Goal: Information Seeking & Learning: Learn about a topic

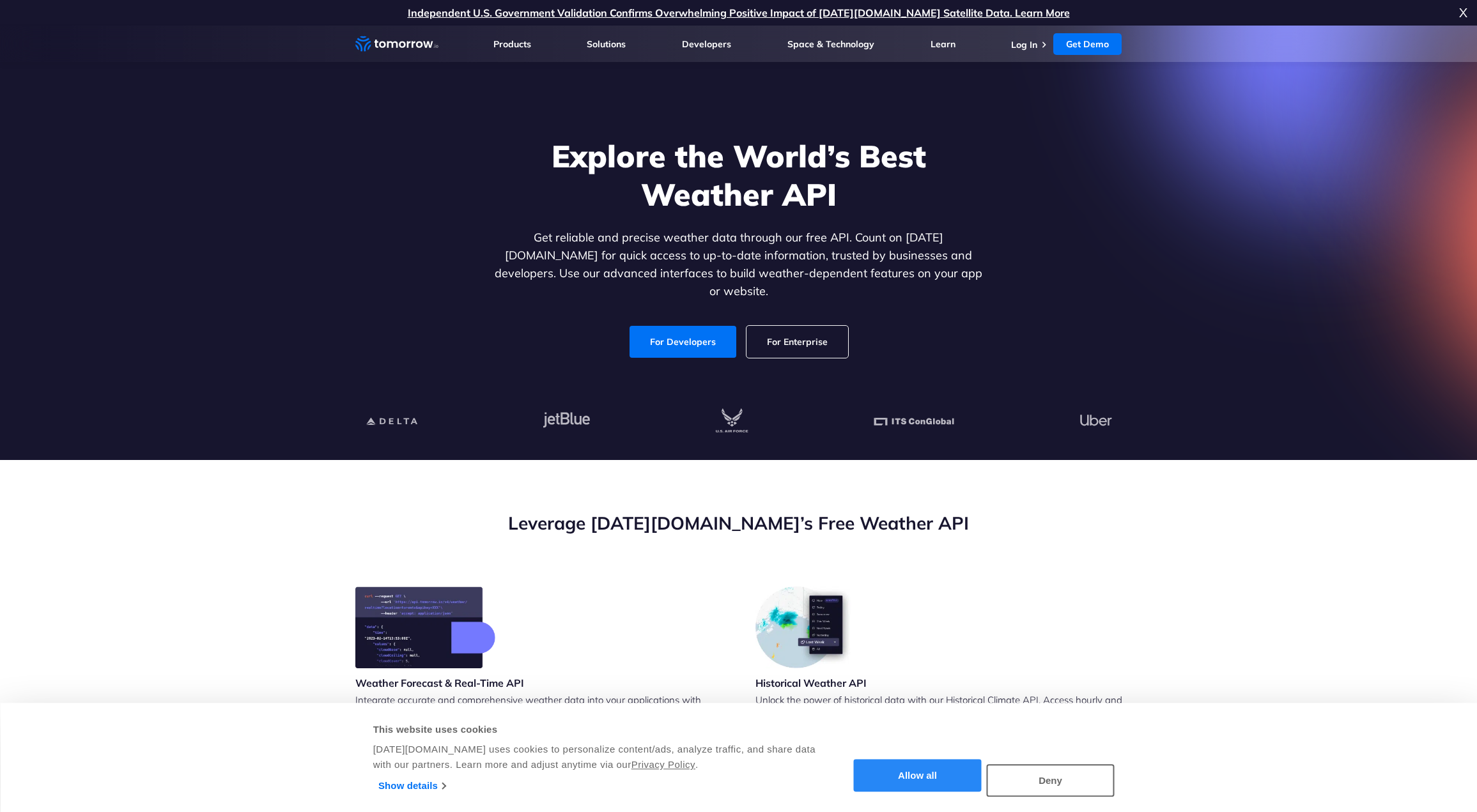
click at [931, 778] on button "Allow all" at bounding box center [917, 776] width 127 height 33
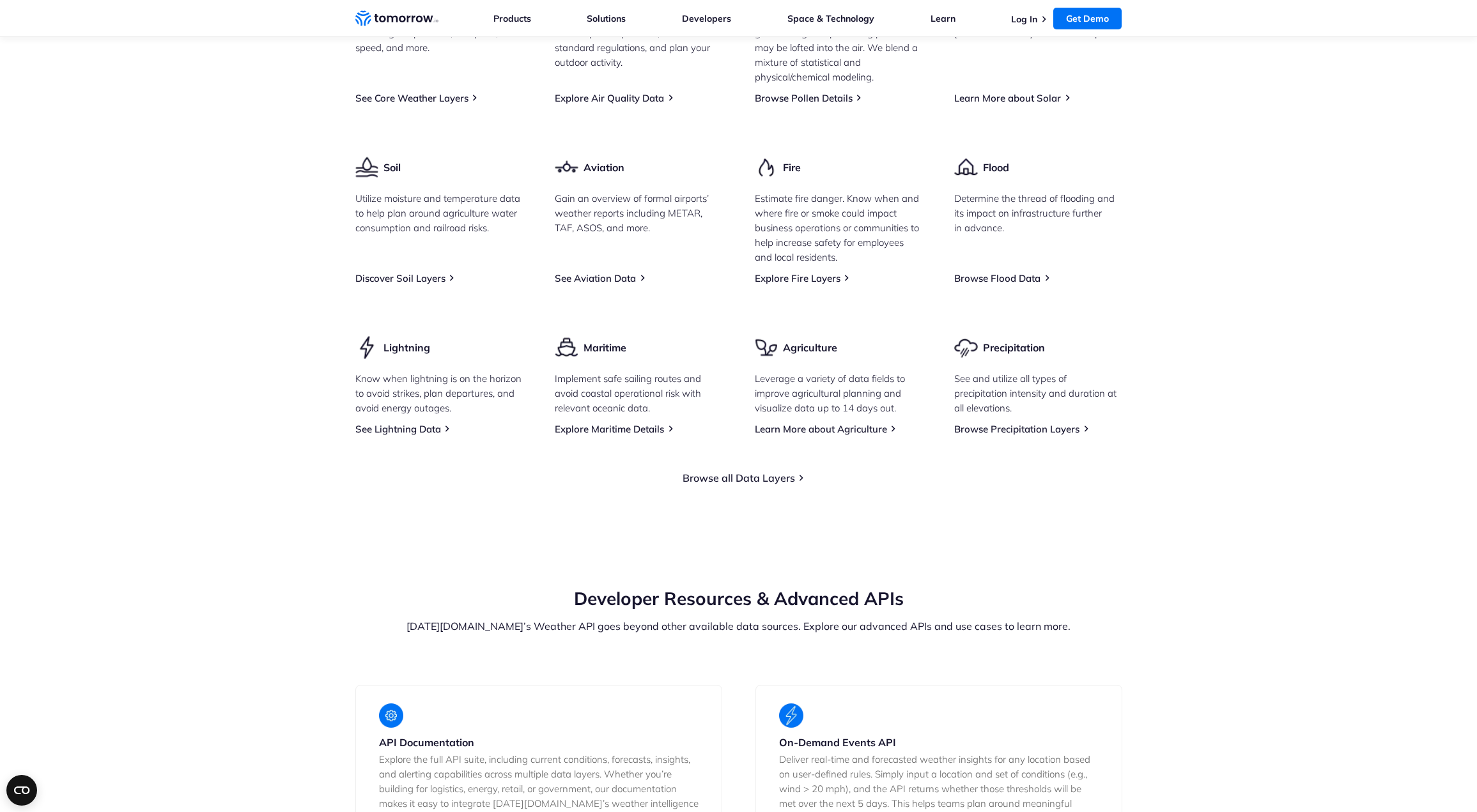
scroll to position [1726, 0]
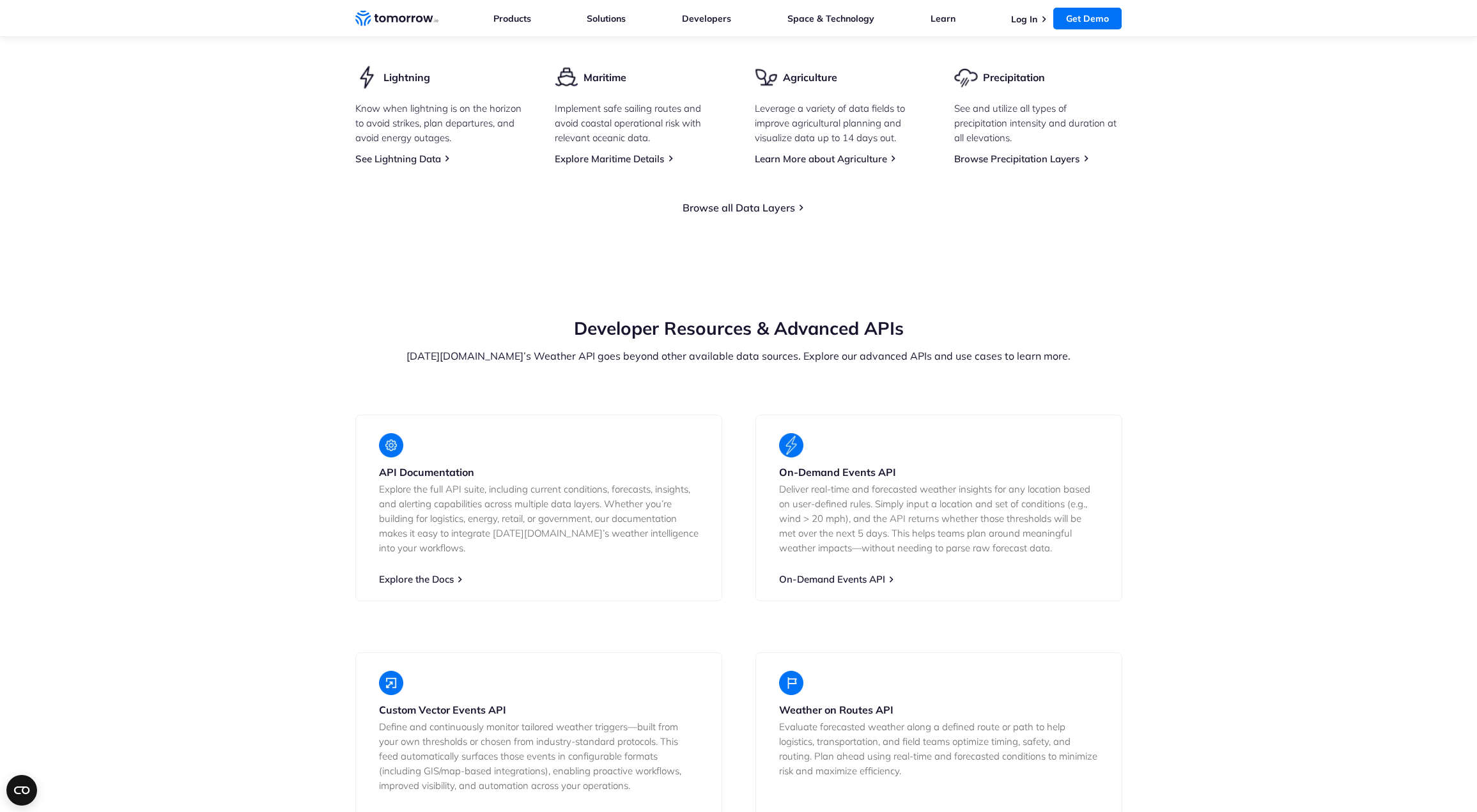
drag, startPoint x: 271, startPoint y: 425, endPoint x: 279, endPoint y: 483, distance: 58.5
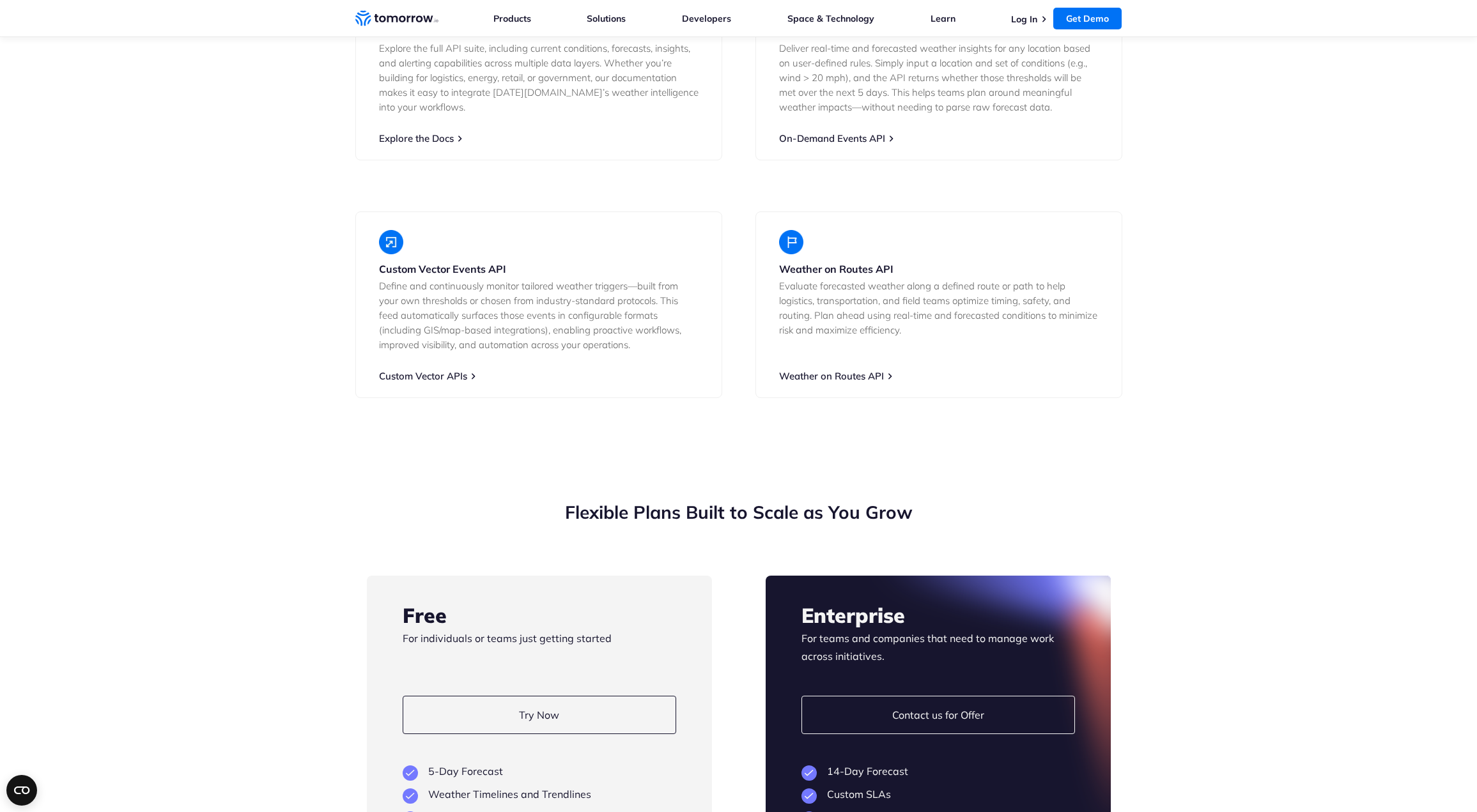
scroll to position [2753, 0]
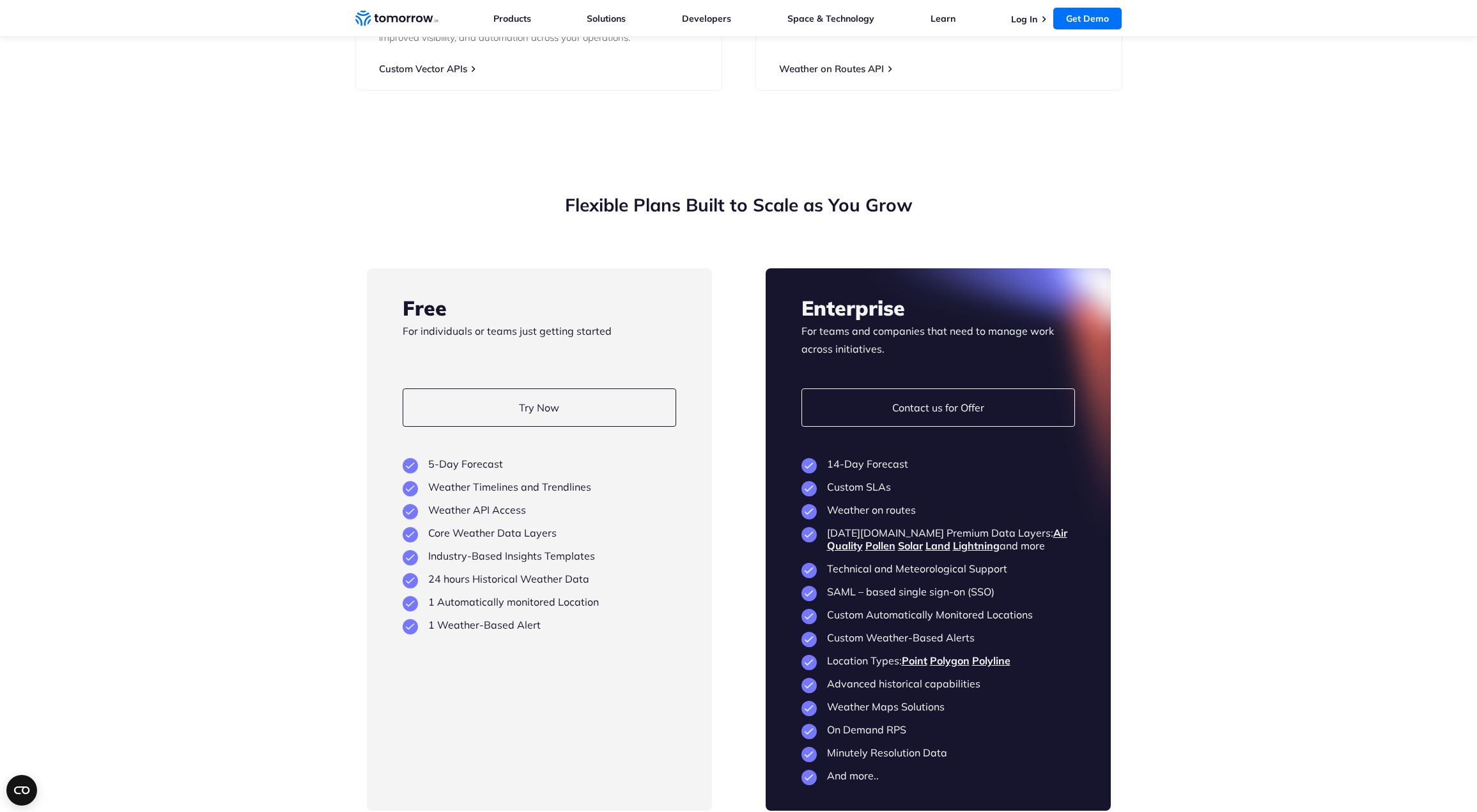
drag, startPoint x: 279, startPoint y: 483, endPoint x: 277, endPoint y: 575, distance: 92.0
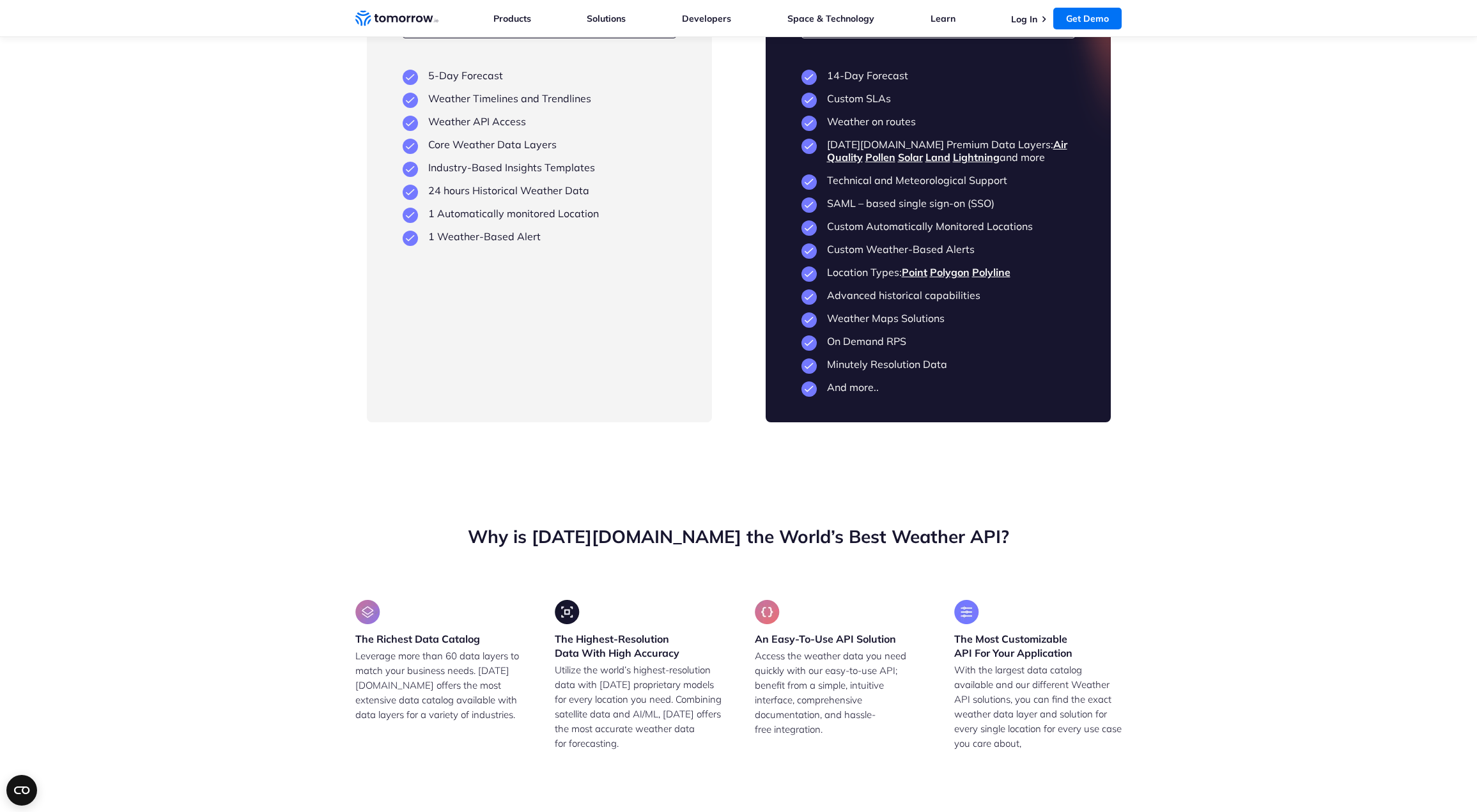
scroll to position [3392, 0]
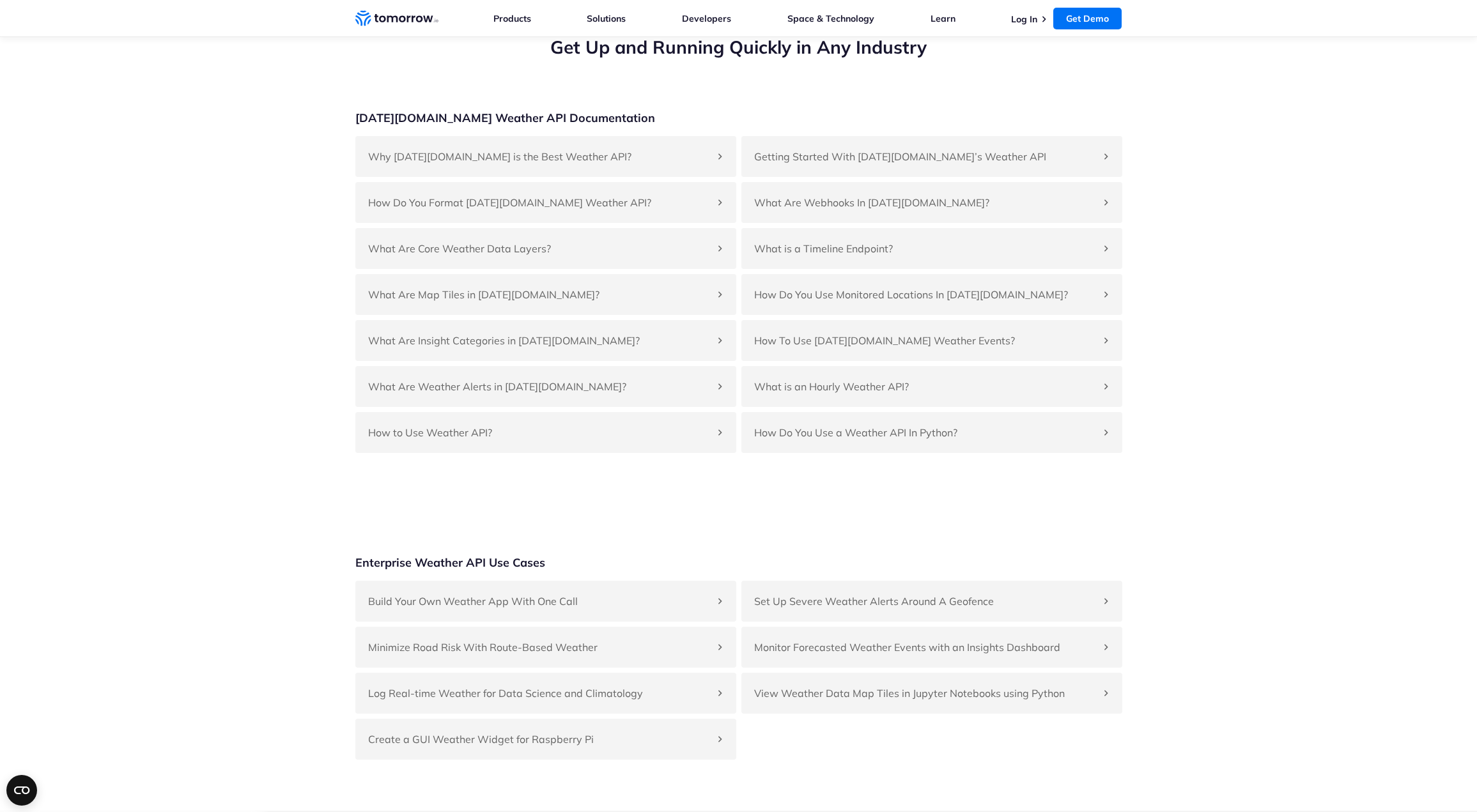
drag, startPoint x: 262, startPoint y: 529, endPoint x: 257, endPoint y: 569, distance: 40.3
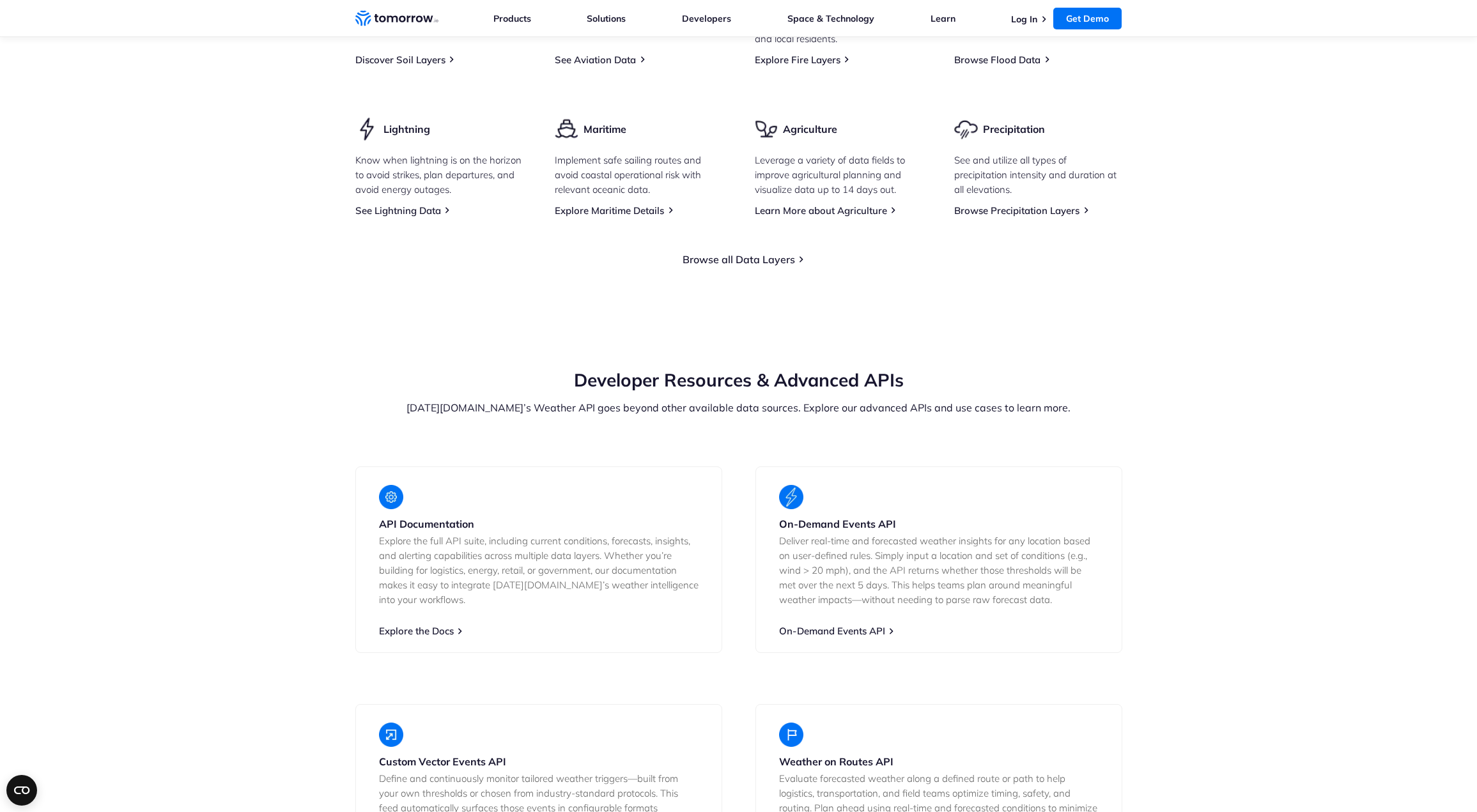
drag, startPoint x: 268, startPoint y: 671, endPoint x: 283, endPoint y: 508, distance: 163.7
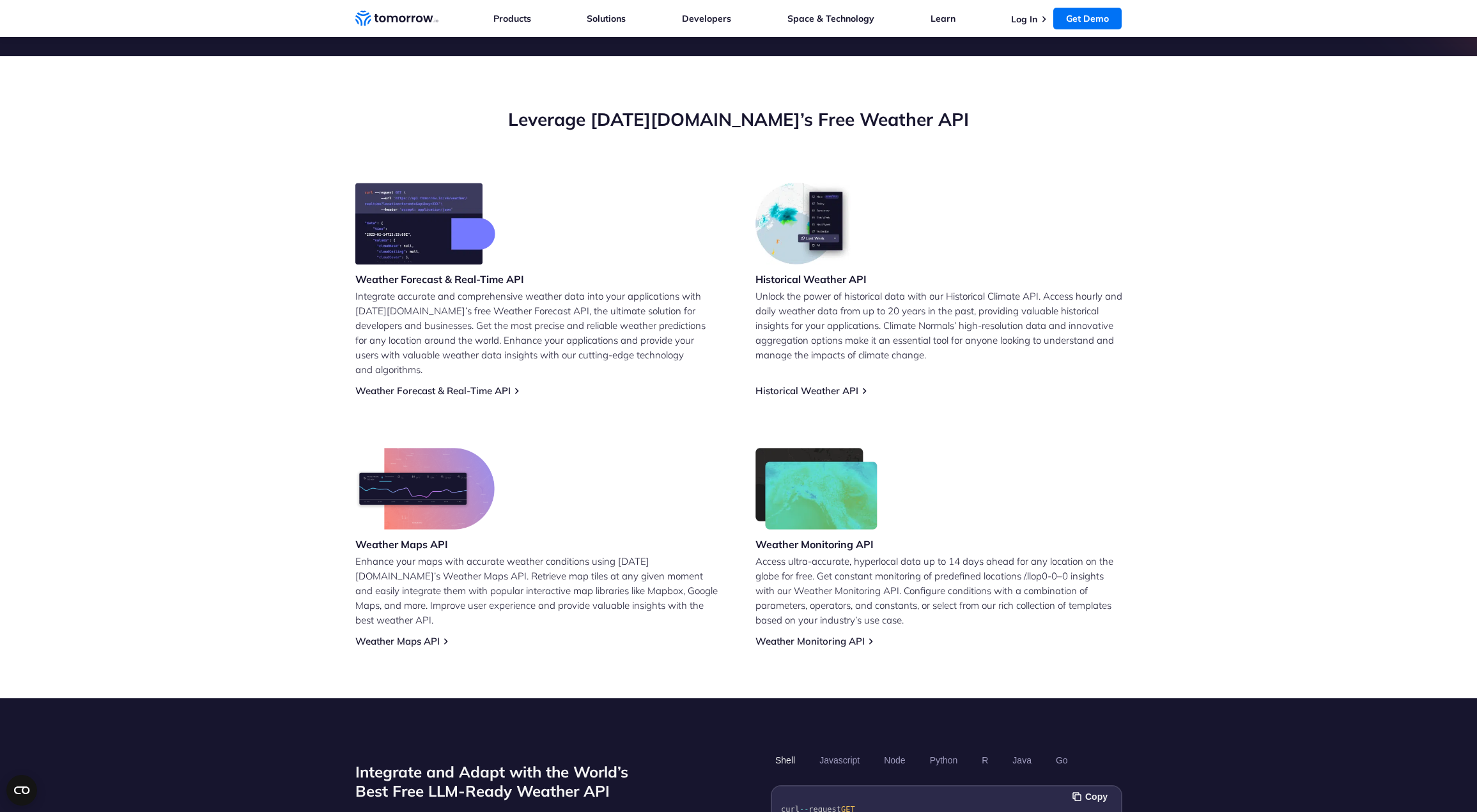
drag, startPoint x: 281, startPoint y: 519, endPoint x: 287, endPoint y: 364, distance: 155.1
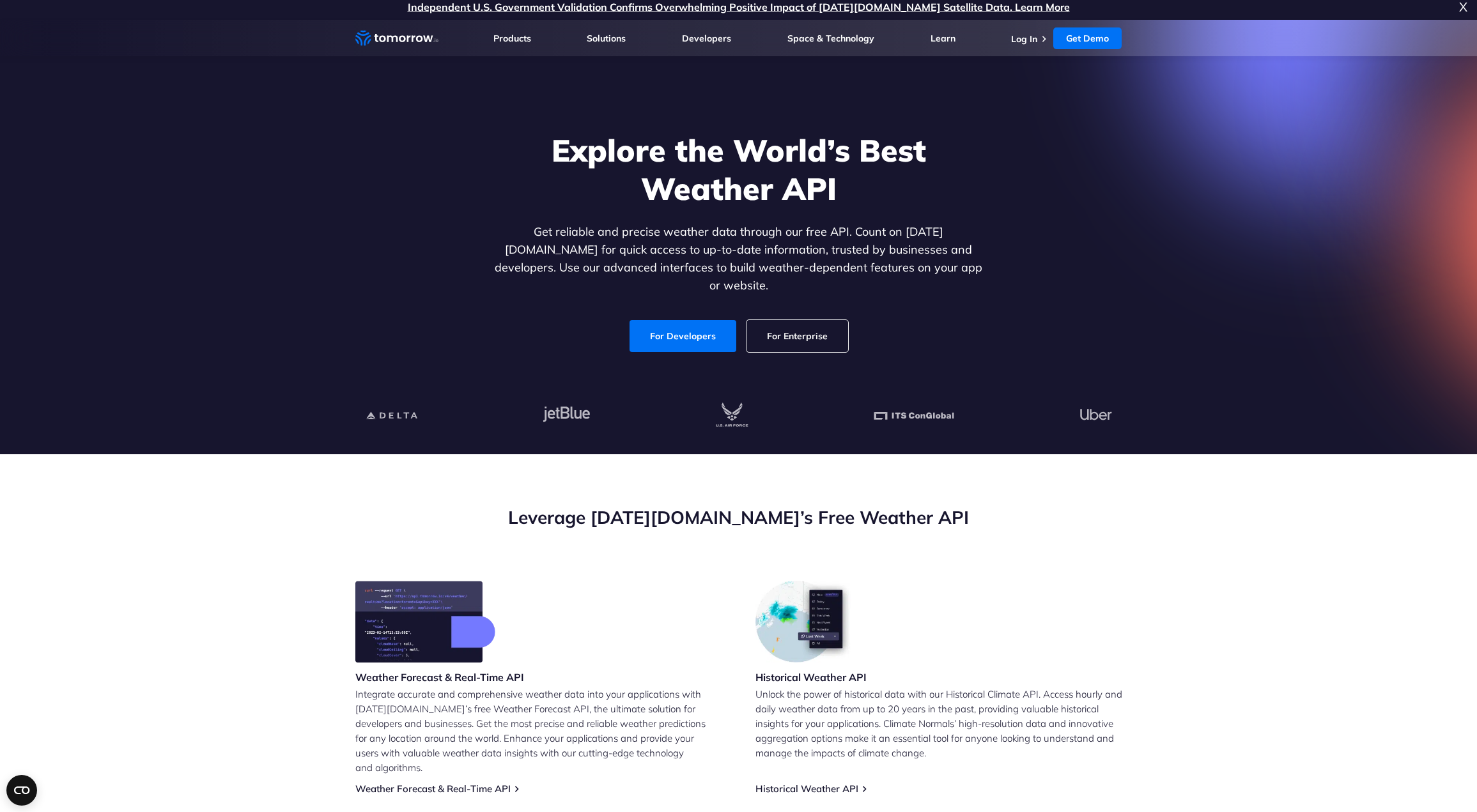
scroll to position [0, 0]
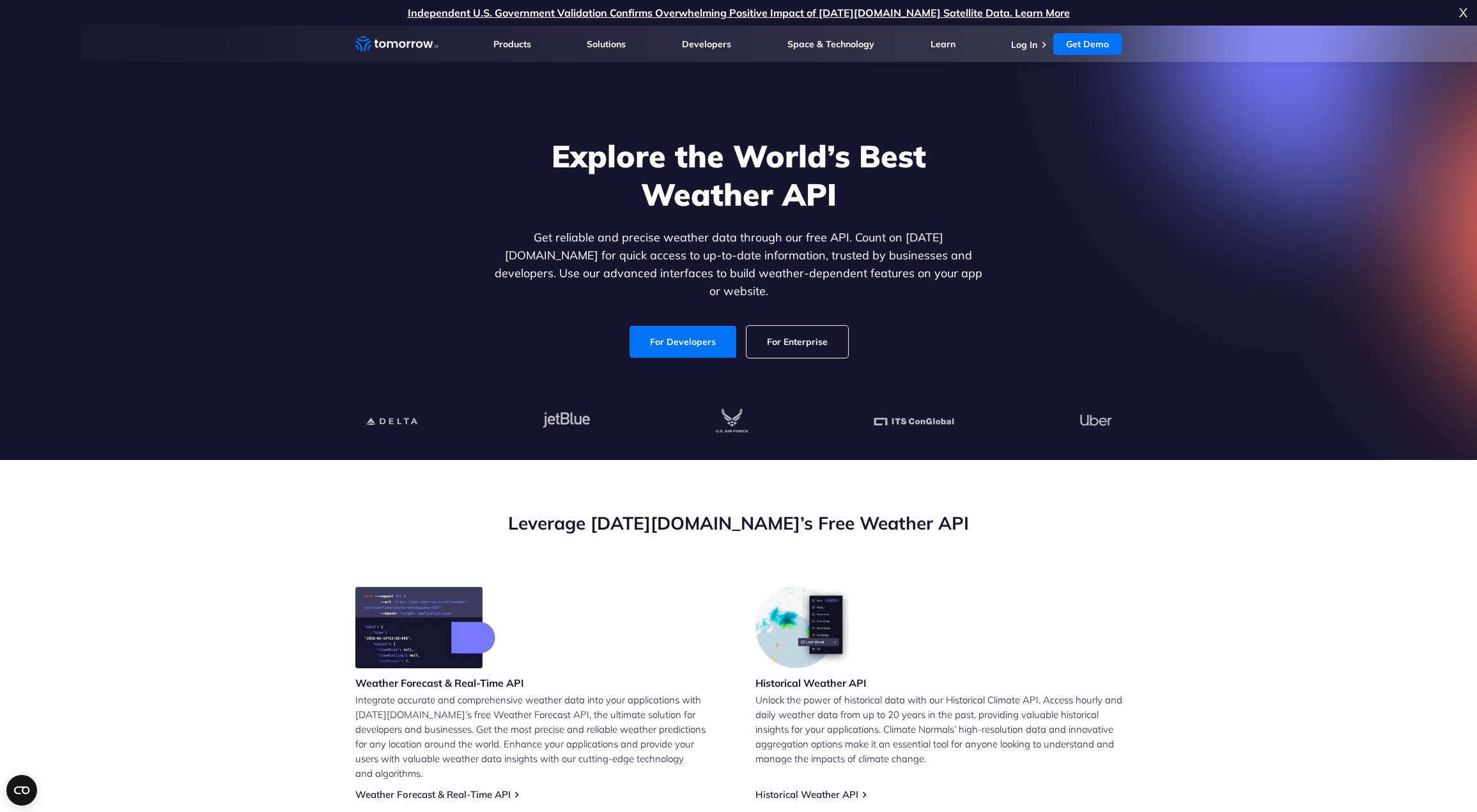
drag, startPoint x: 261, startPoint y: 396, endPoint x: 262, endPoint y: 281, distance: 115.0
click at [679, 326] on link "For Developers" at bounding box center [682, 341] width 107 height 32
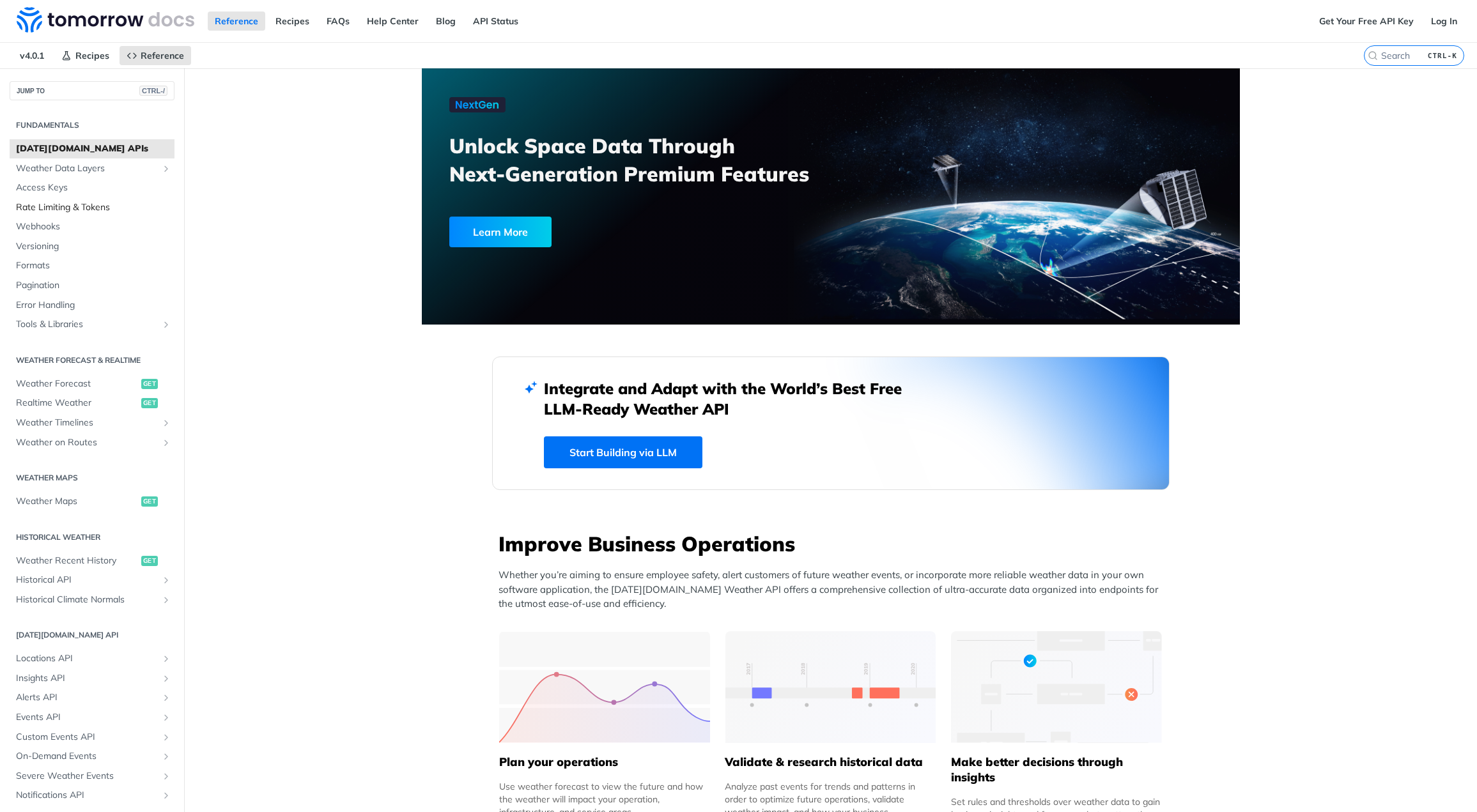
click at [86, 206] on span "Rate Limiting & Tokens" at bounding box center [93, 207] width 155 height 13
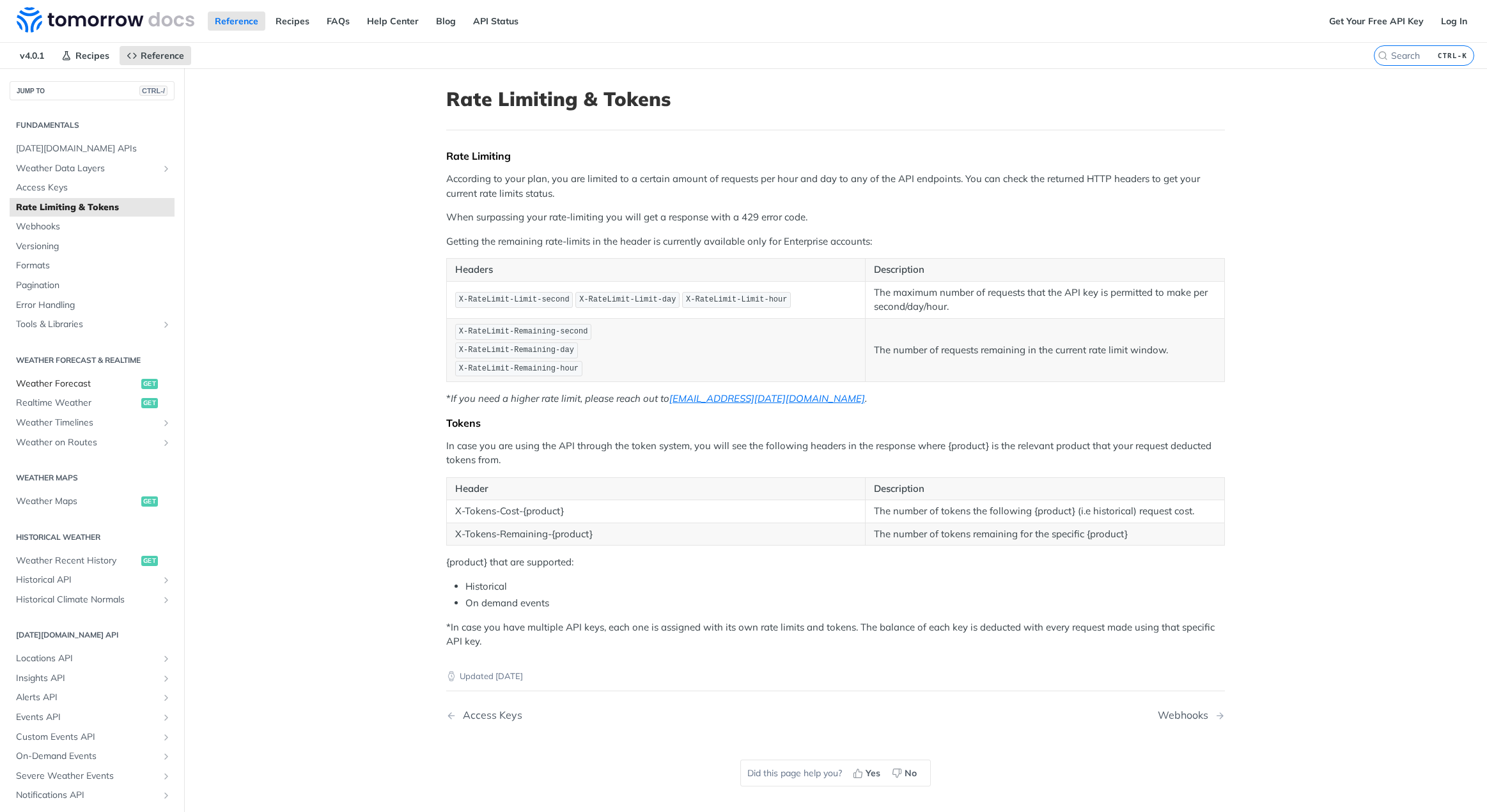
click at [87, 380] on span "Weather Forecast" at bounding box center [76, 384] width 122 height 13
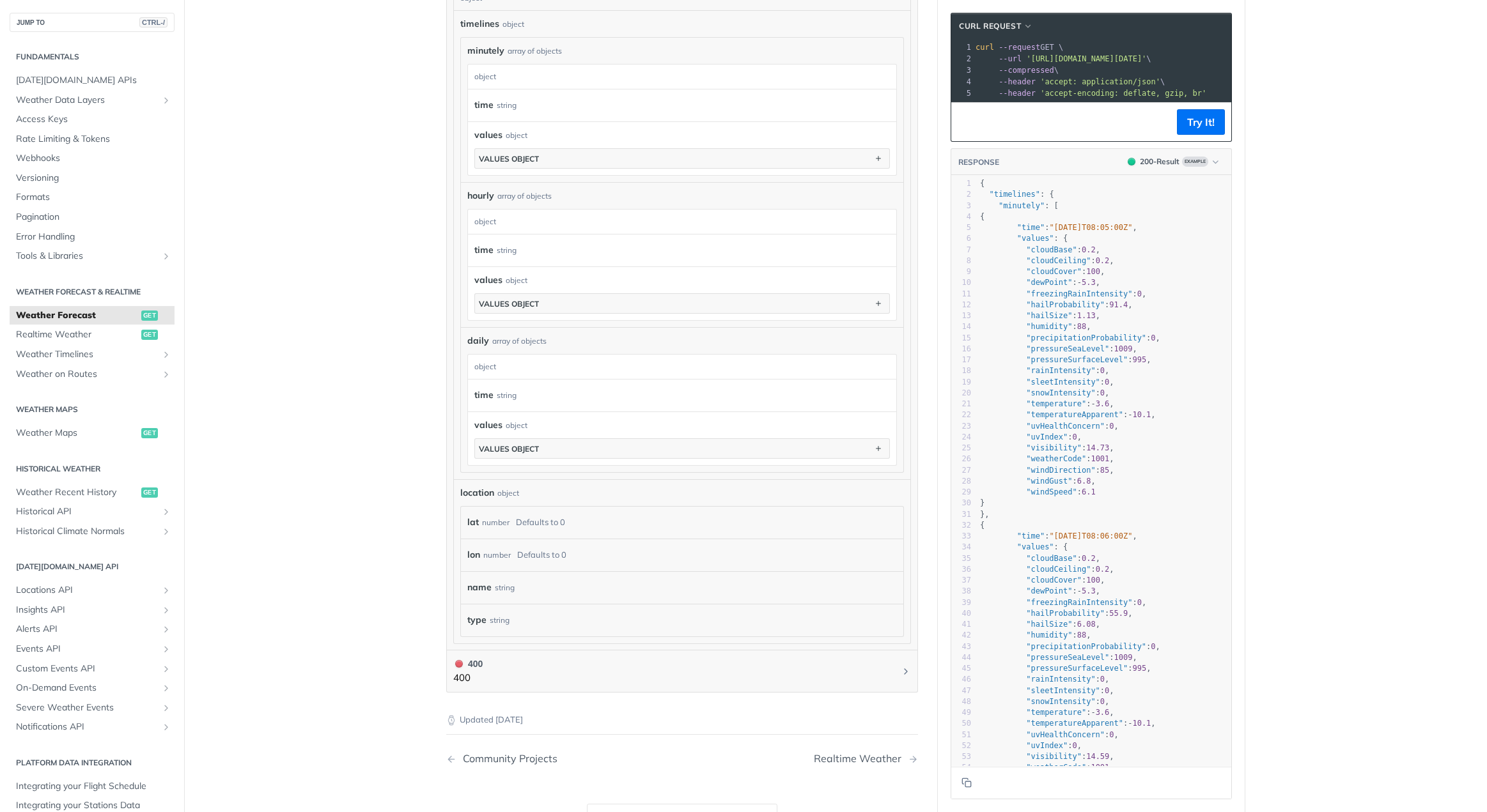
drag, startPoint x: 374, startPoint y: 348, endPoint x: 369, endPoint y: 434, distance: 86.1
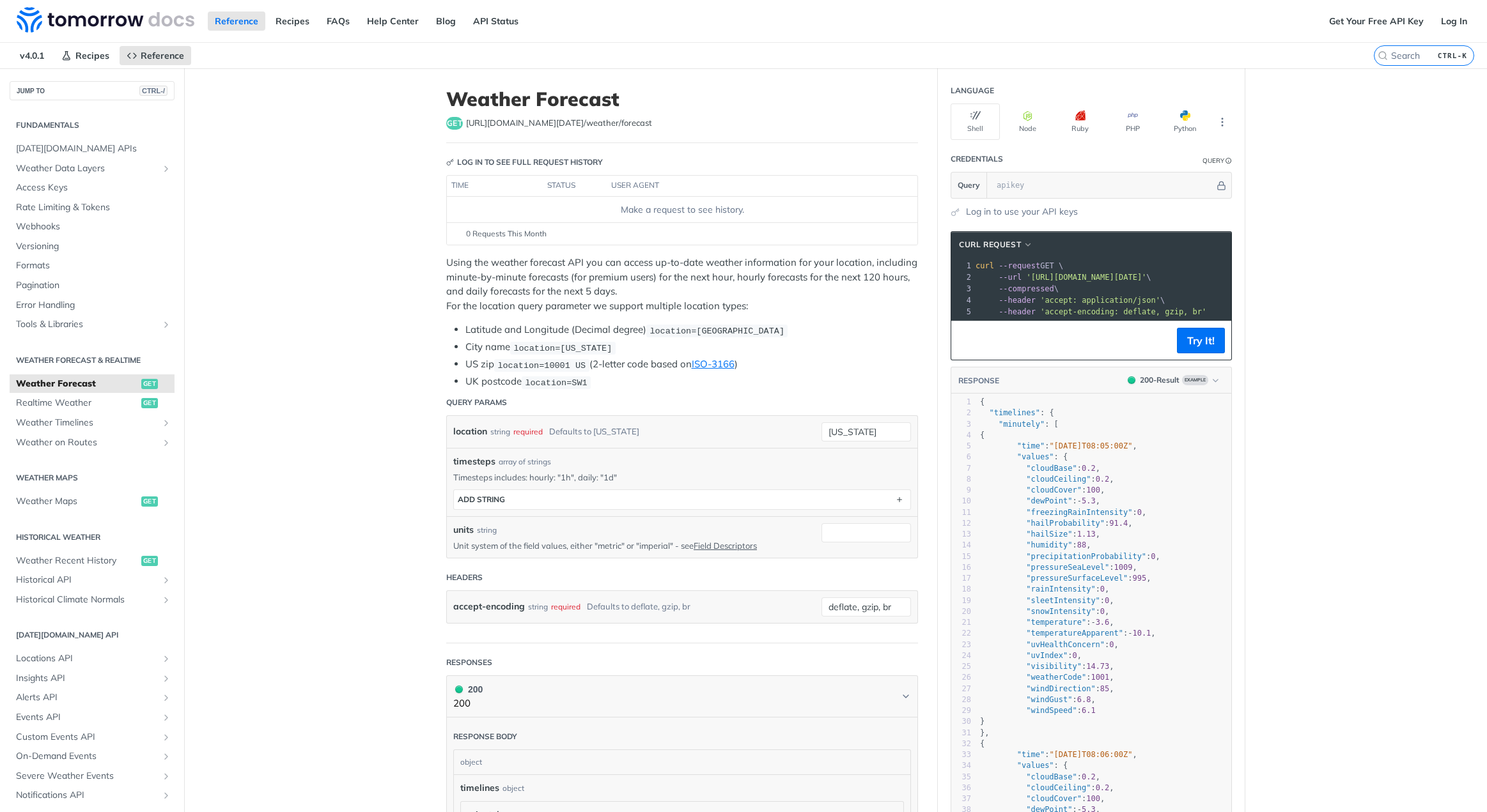
drag, startPoint x: 359, startPoint y: 476, endPoint x: 362, endPoint y: 101, distance: 375.0
